Goal: Task Accomplishment & Management: Use online tool/utility

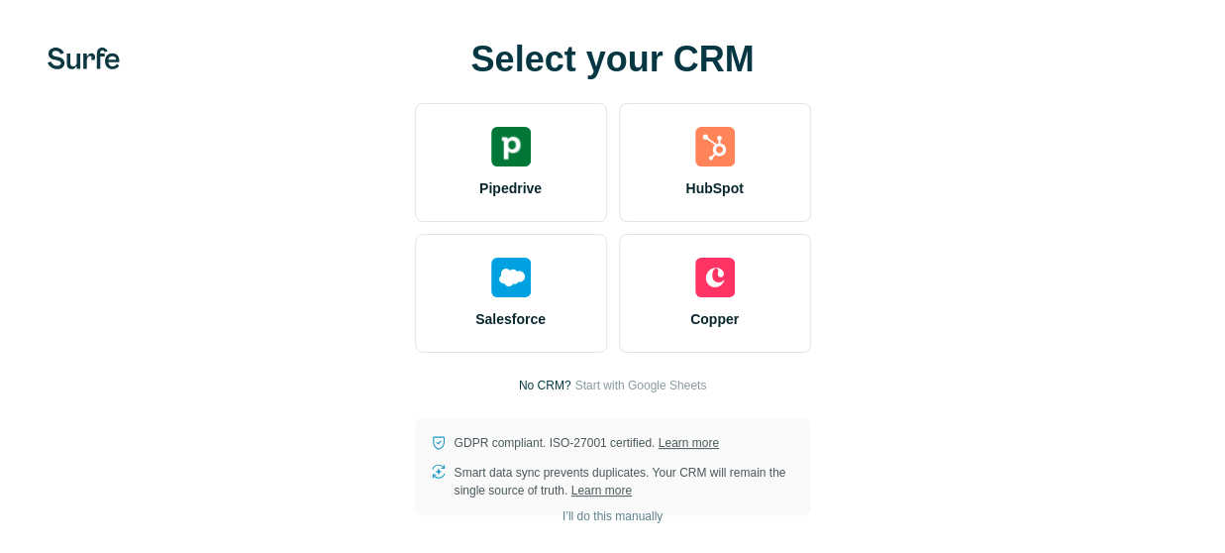
scroll to position [2, 0]
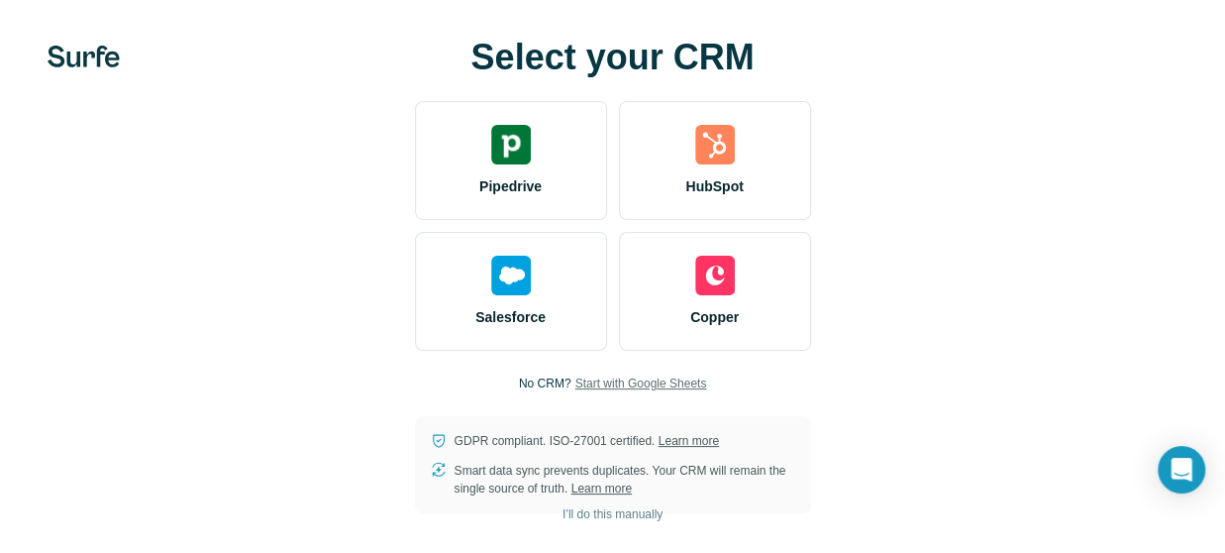
click at [624, 385] on span "Start with Google Sheets" at bounding box center [640, 383] width 132 height 18
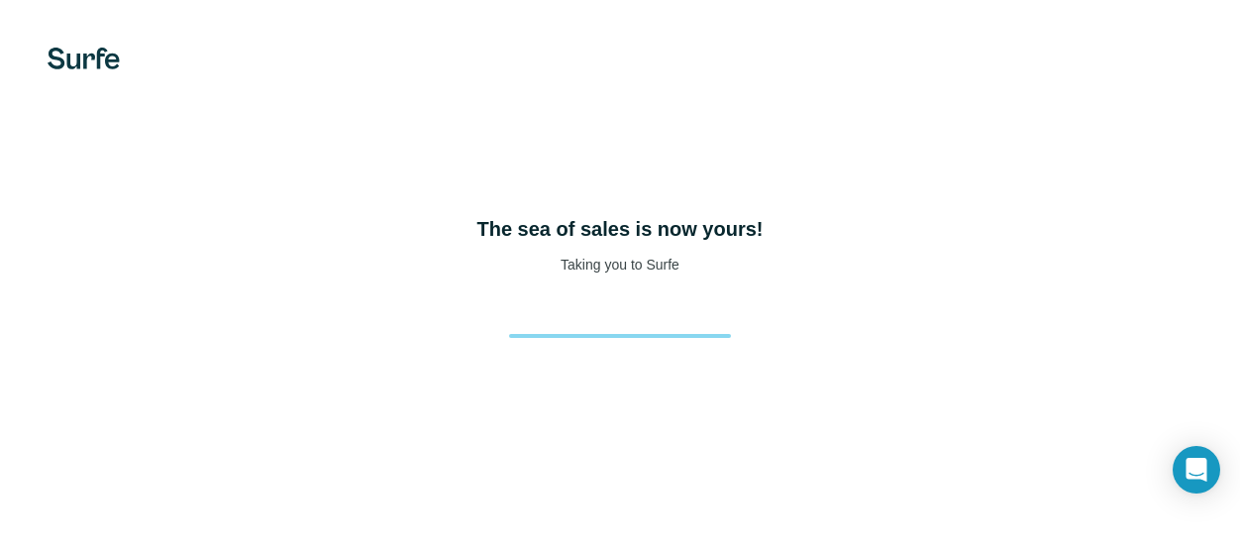
click at [826, 125] on div "The sea of sales is now yours! Taking you to Surfe" at bounding box center [620, 276] width 1240 height 553
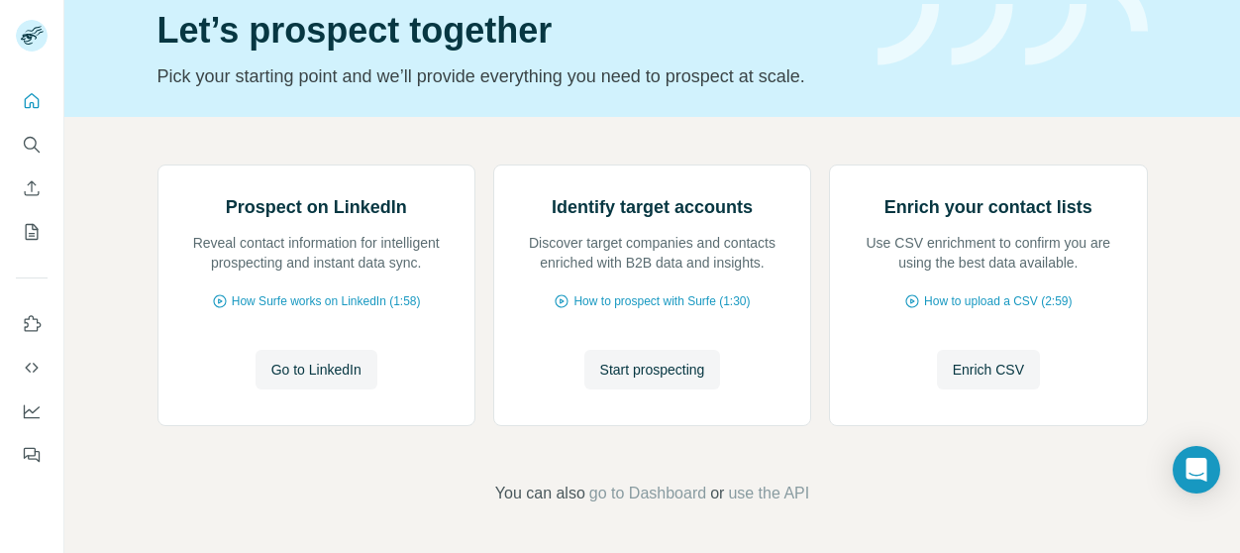
scroll to position [155, 0]
